Goal: Task Accomplishment & Management: Complete application form

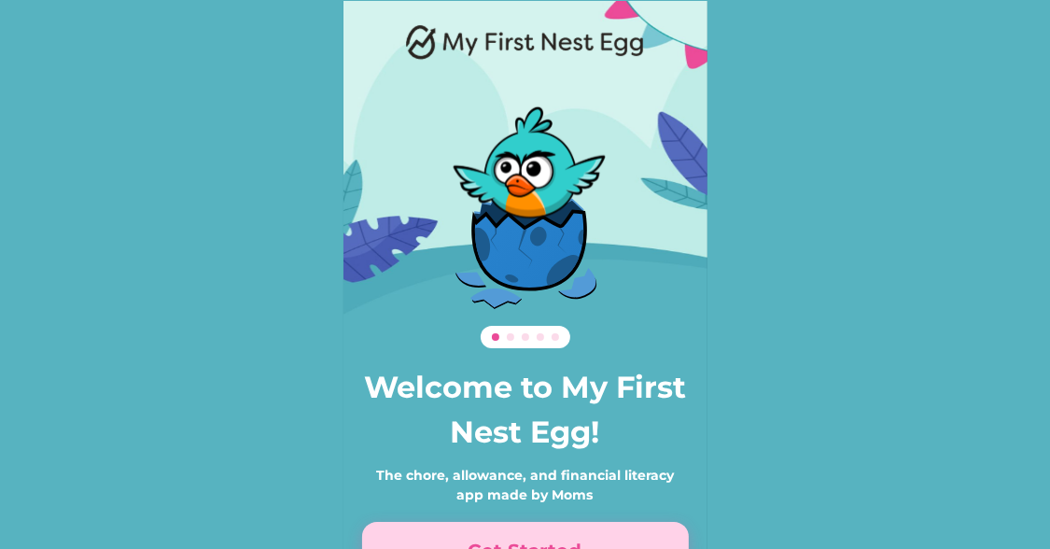
scroll to position [128, 0]
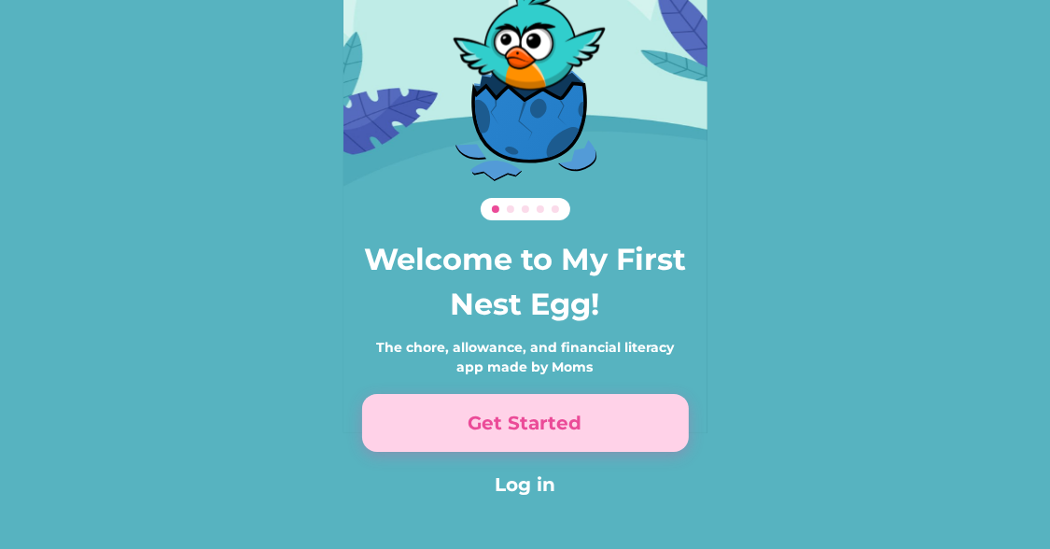
click at [592, 427] on button "Get Started" at bounding box center [525, 423] width 327 height 58
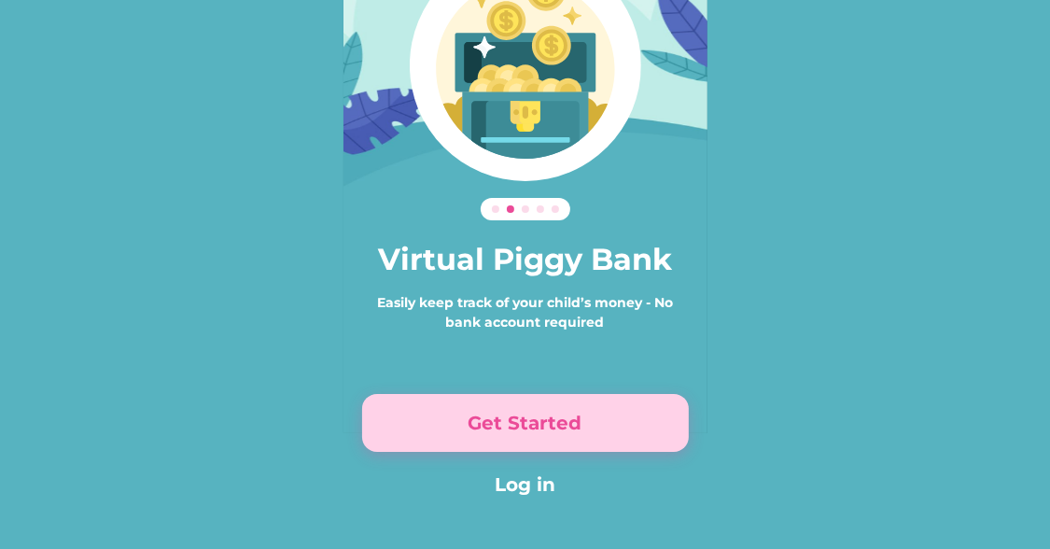
click at [591, 426] on button "Get Started" at bounding box center [525, 423] width 327 height 58
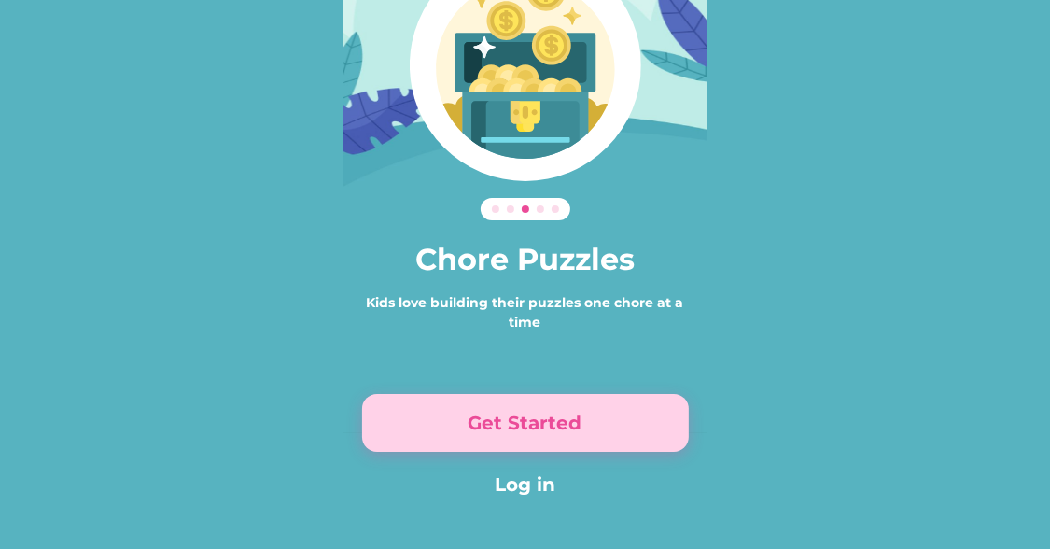
click at [591, 426] on button "Get Started" at bounding box center [525, 423] width 327 height 58
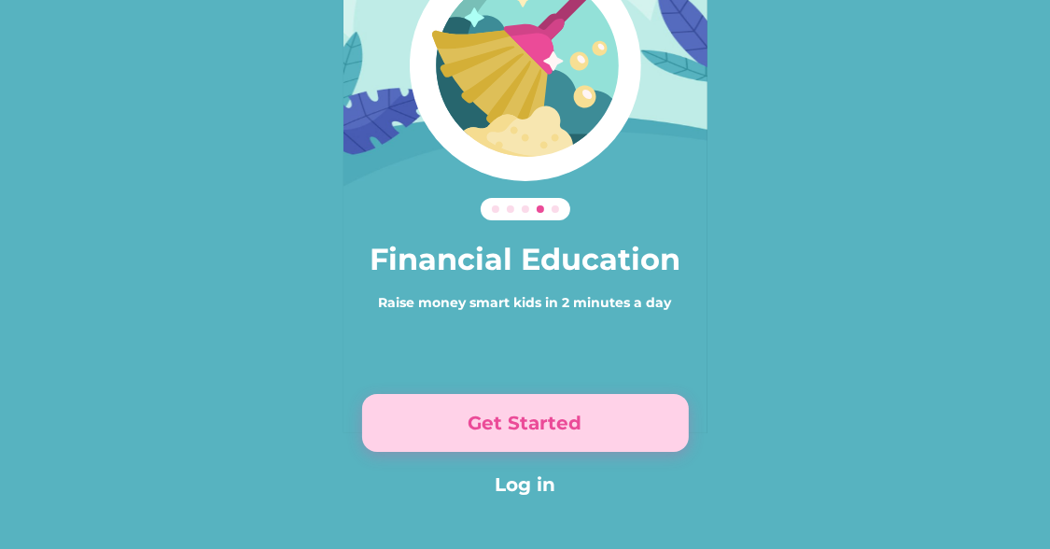
click at [591, 426] on button "Get Started" at bounding box center [525, 423] width 327 height 58
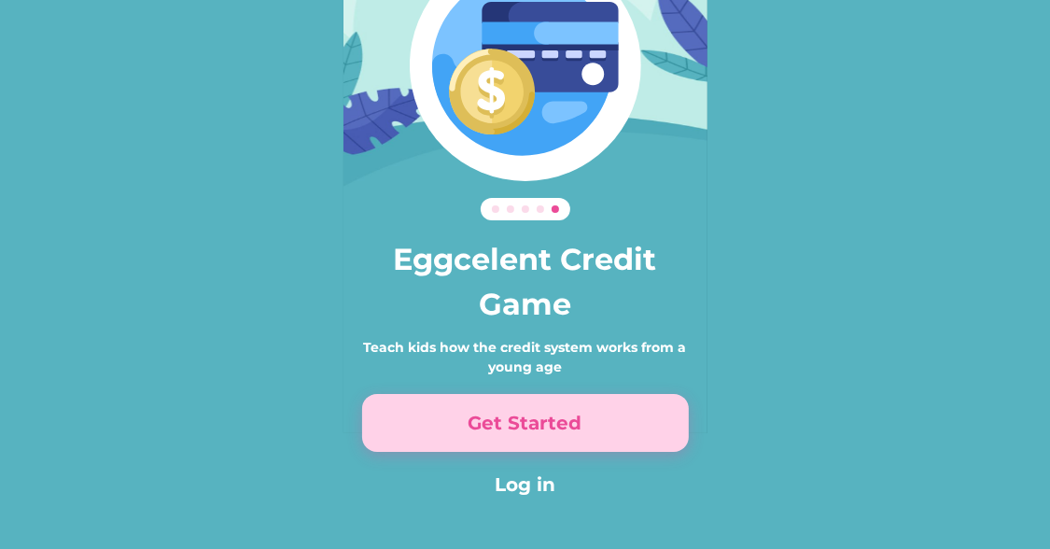
click at [591, 426] on button "Get Started" at bounding box center [525, 423] width 327 height 58
